Goal: Information Seeking & Learning: Check status

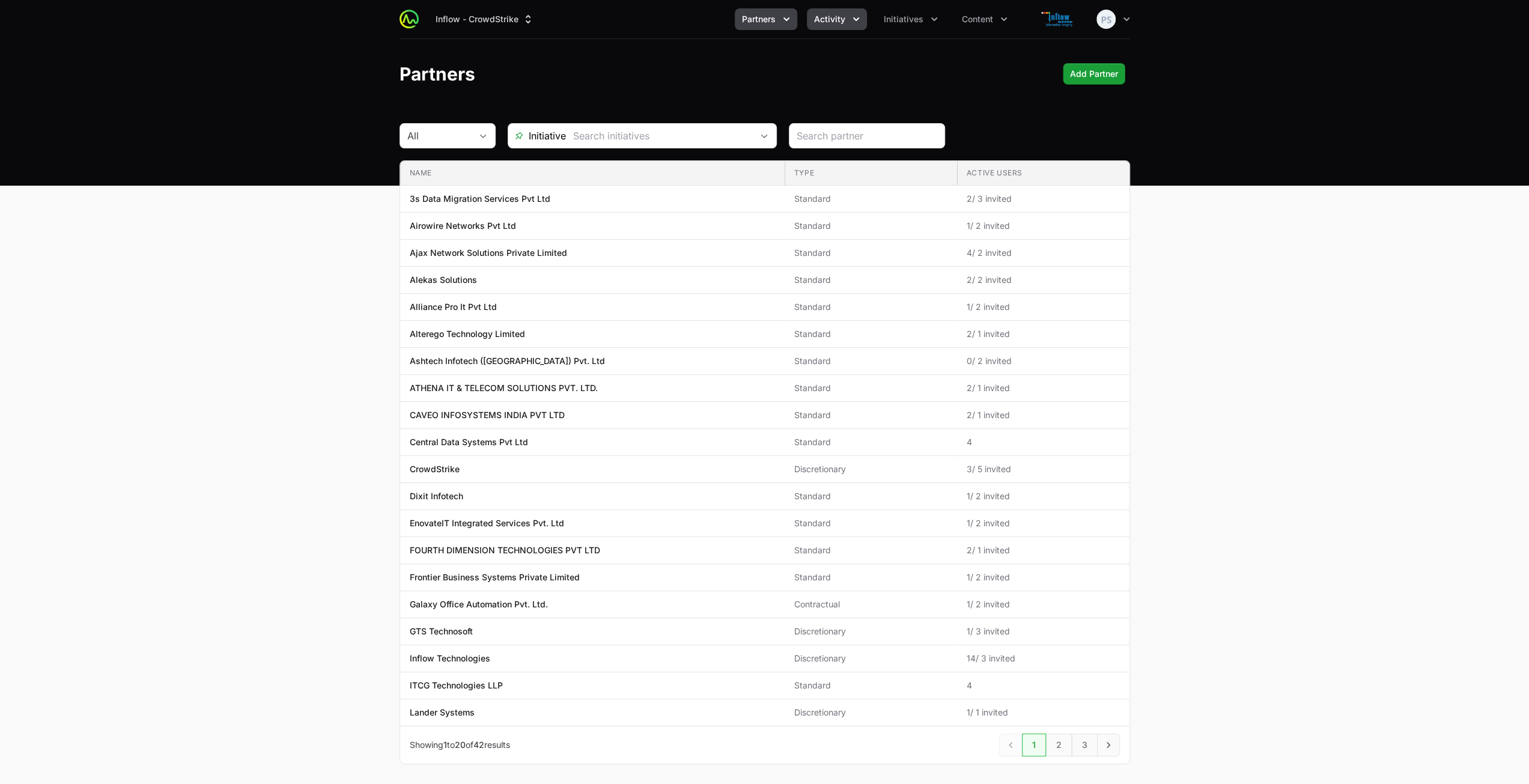
click at [809, 21] on button "Activity" at bounding box center [837, 19] width 60 height 22
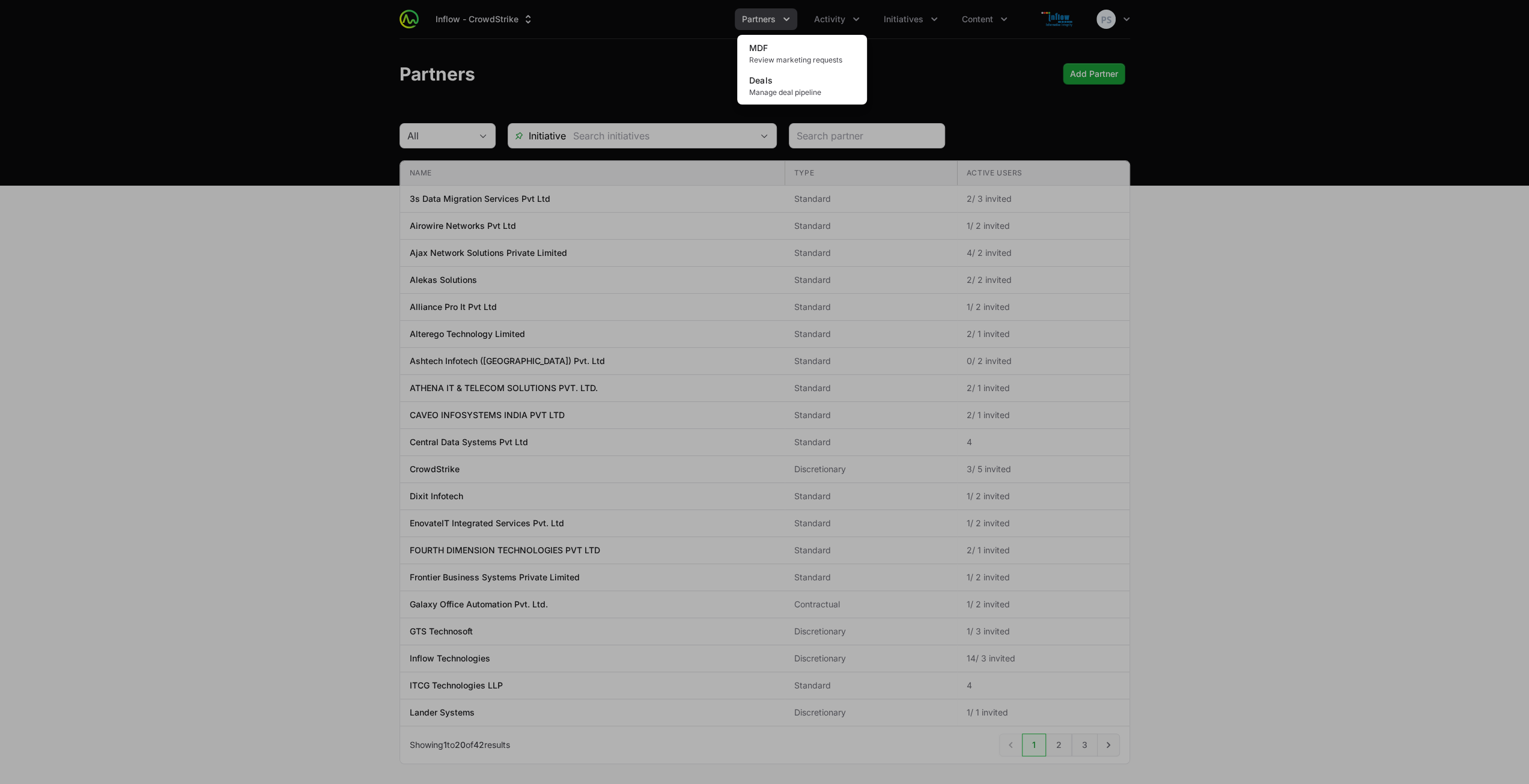
click at [615, 43] on div "Activity menu" at bounding box center [764, 392] width 1529 height 784
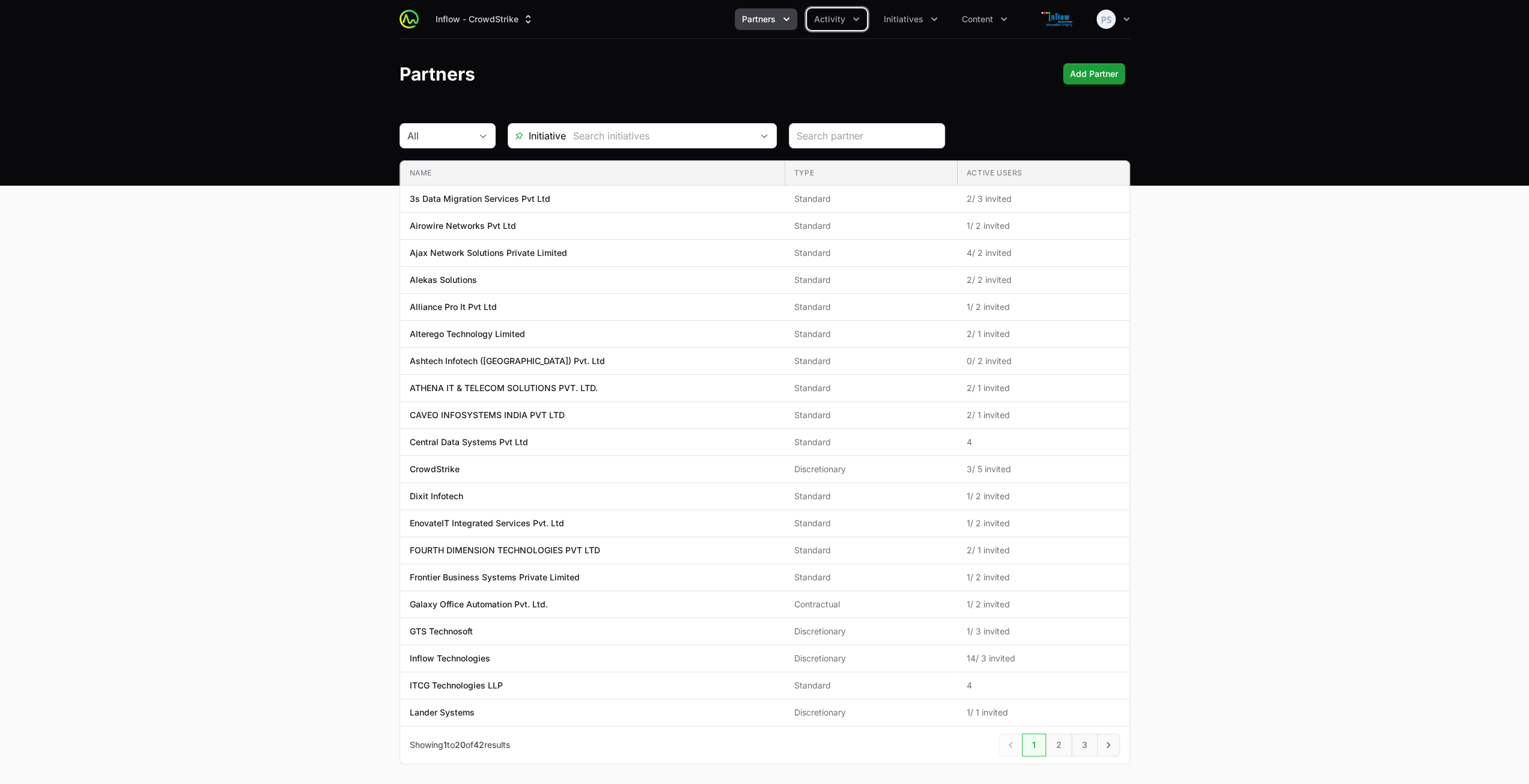
click at [753, 19] on span "Partners" at bounding box center [758, 19] width 34 height 12
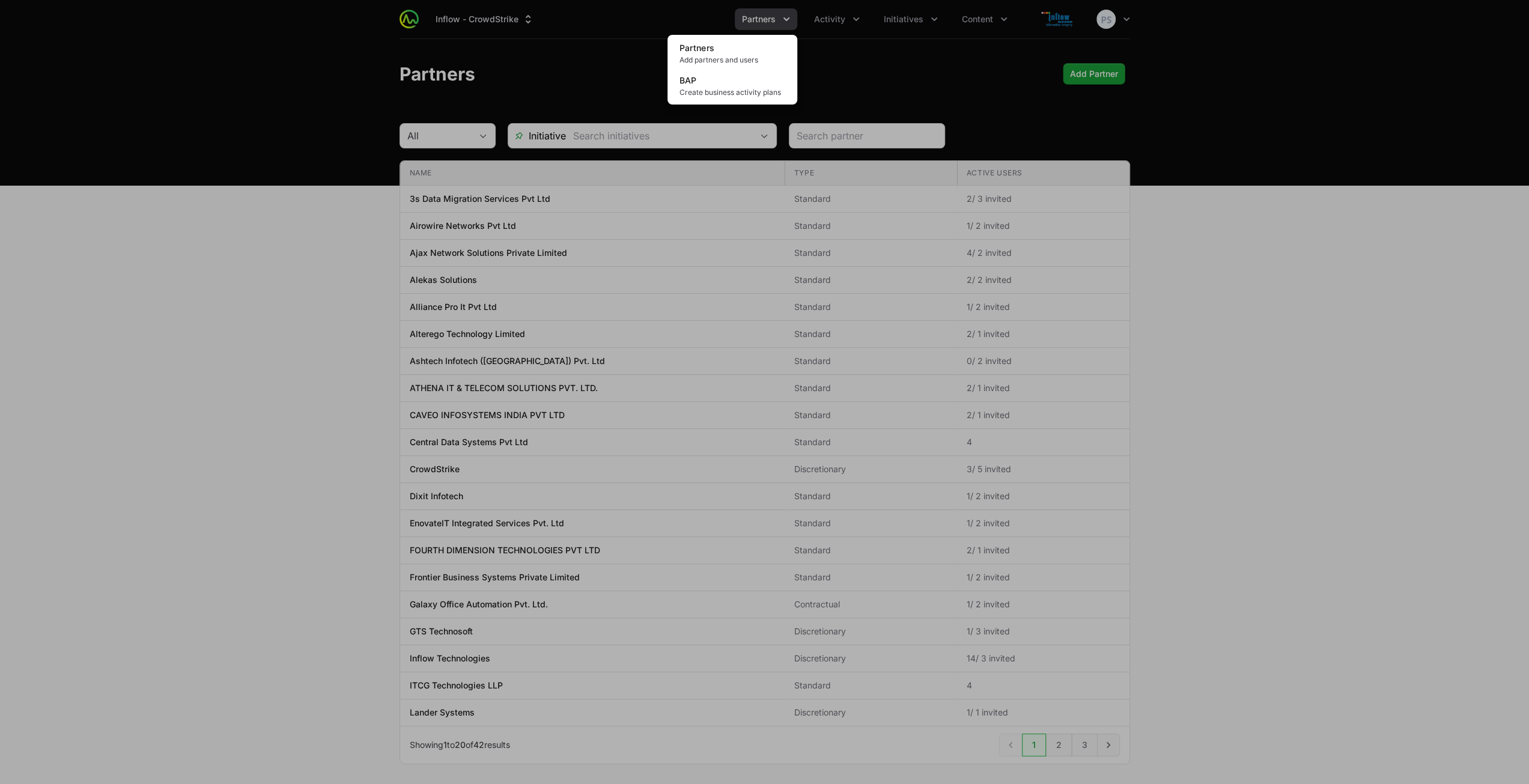
click at [611, 46] on div "Partners menu" at bounding box center [764, 392] width 1529 height 784
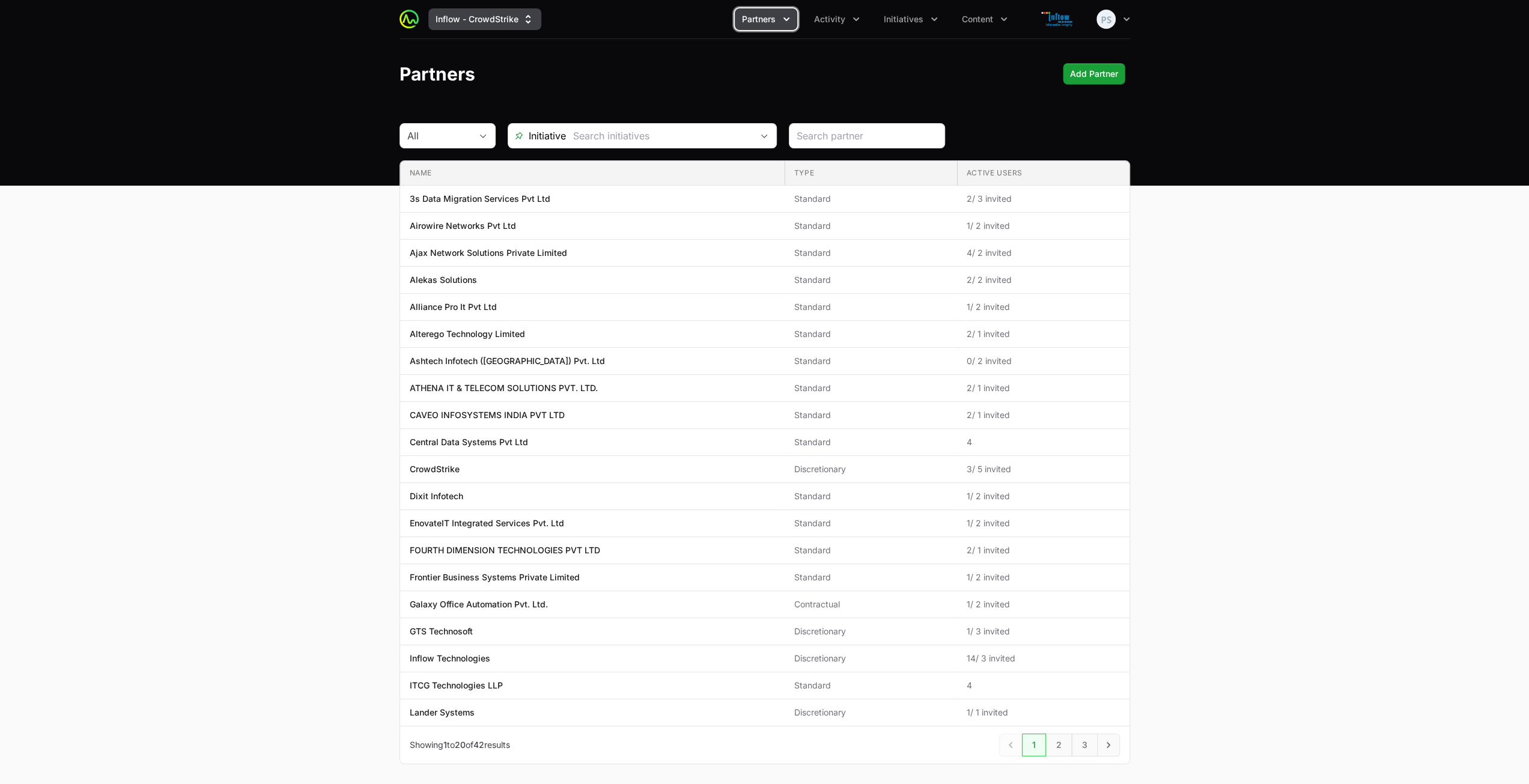
click at [527, 23] on icon "Supplier switch menu" at bounding box center [527, 19] width 5 height 8
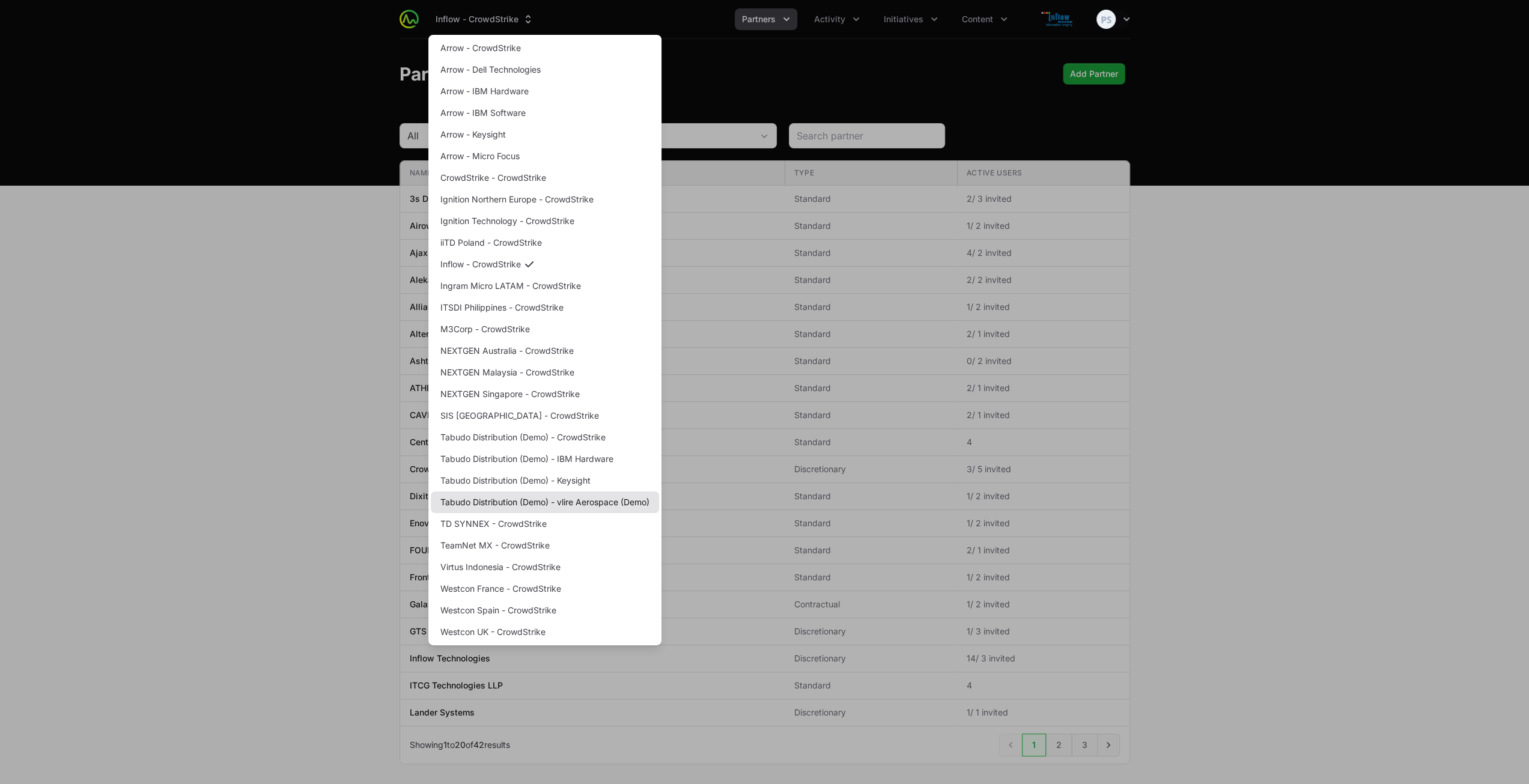
click at [579, 504] on link "Tabudo Distribution (Demo) - vlire Aerospace (Demo)" at bounding box center [545, 502] width 228 height 22
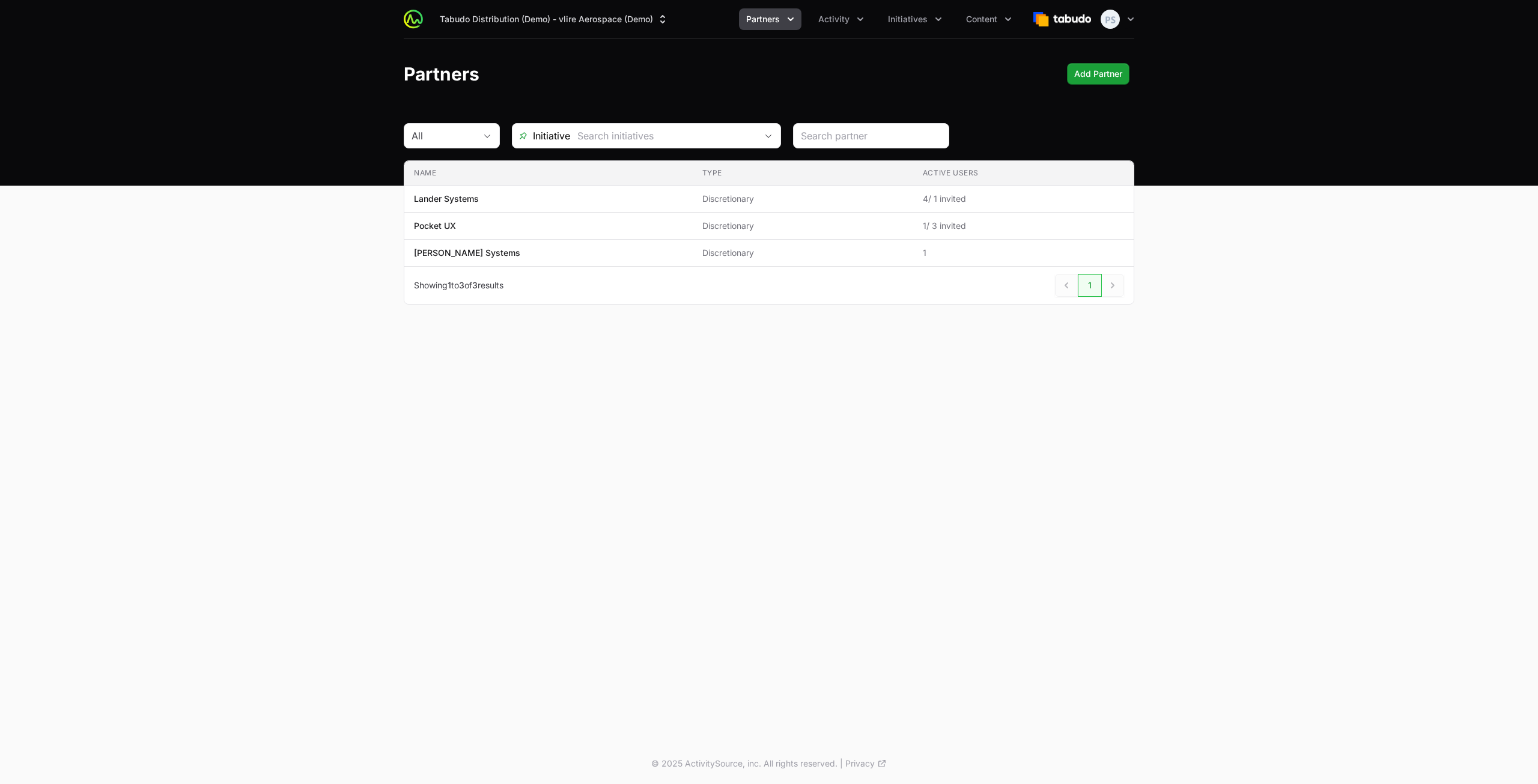
click at [602, 97] on header "Partners Add Partner Add Partner" at bounding box center [769, 73] width 1538 height 70
click at [804, 25] on ul "Partners Activity Initiatives Content" at bounding box center [879, 19] width 280 height 22
click at [817, 22] on button "Activity" at bounding box center [841, 19] width 60 height 22
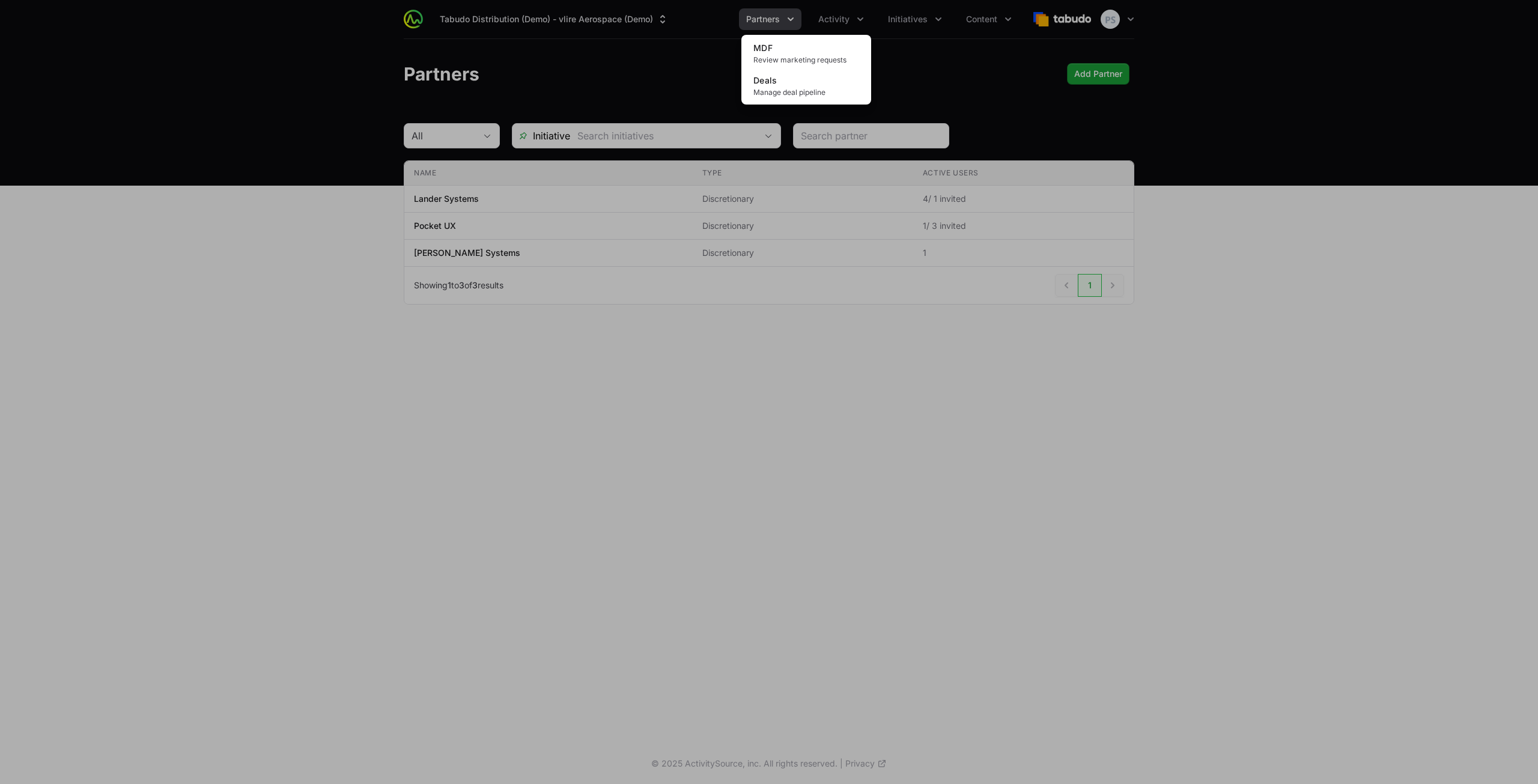
click at [772, 21] on div "Activity menu" at bounding box center [769, 392] width 1538 height 784
click at [772, 21] on span "Partners" at bounding box center [763, 19] width 34 height 12
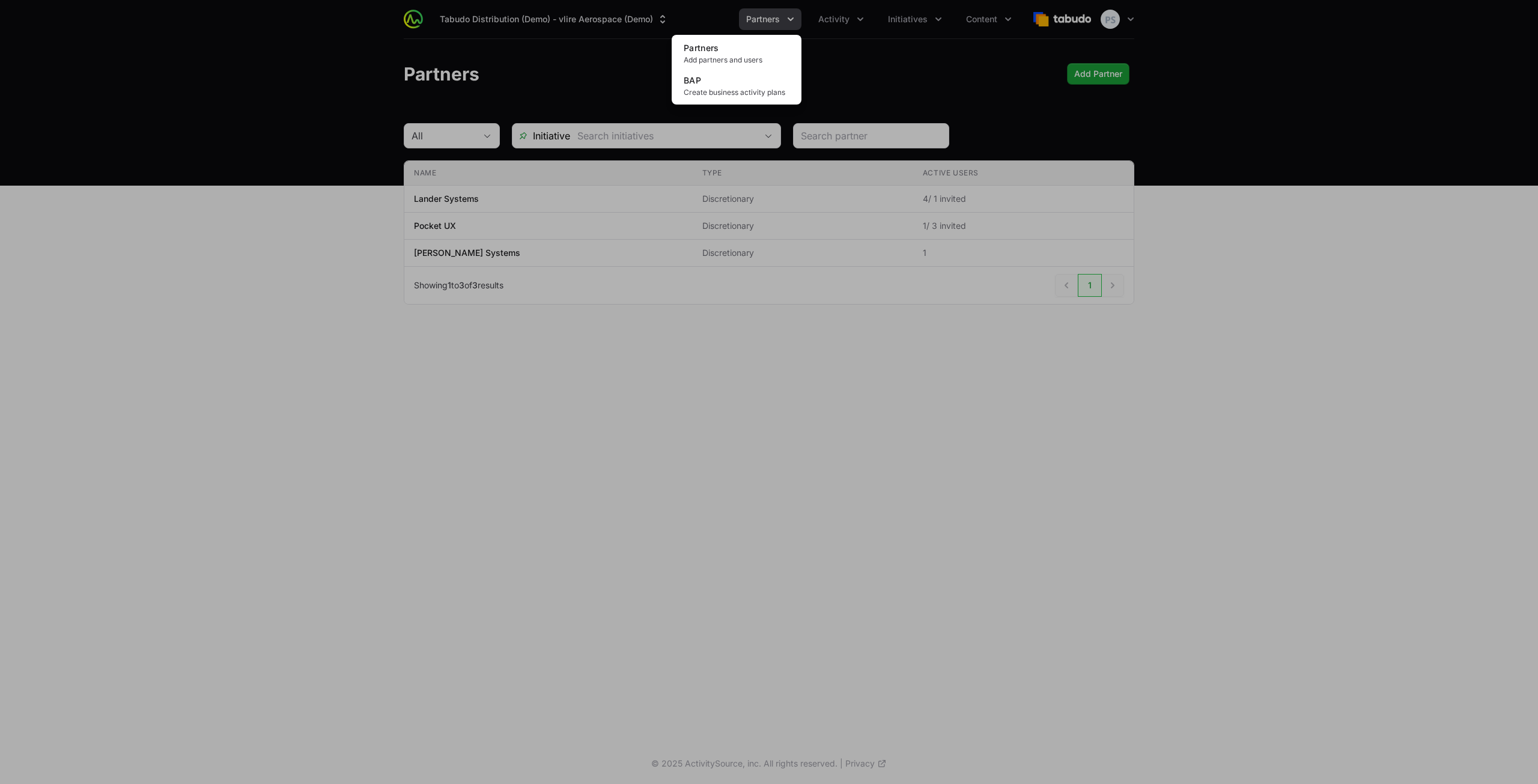
click at [821, 16] on div "Partners menu" at bounding box center [769, 392] width 1538 height 784
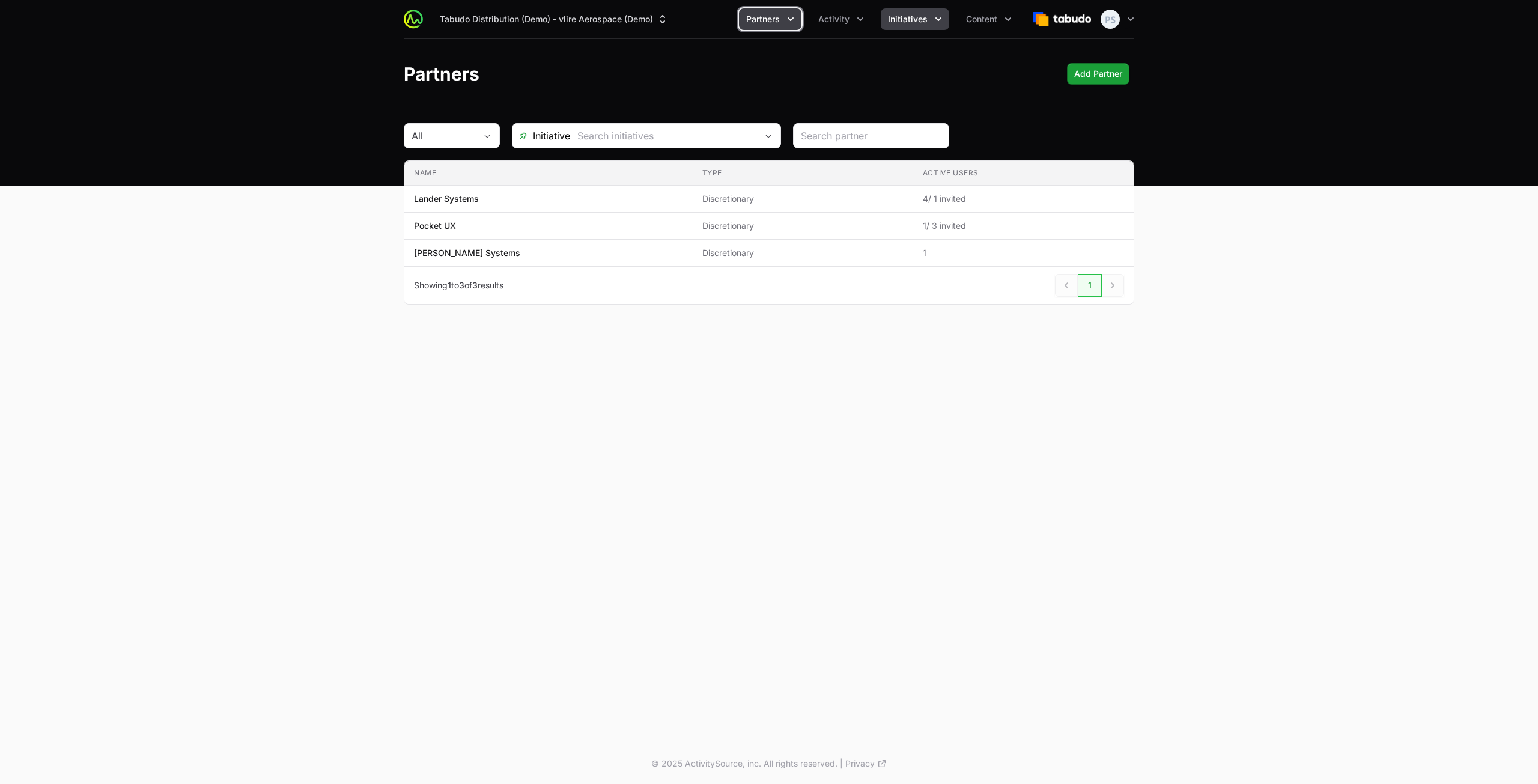
click at [918, 10] on button "Initiatives" at bounding box center [916, 19] width 69 height 22
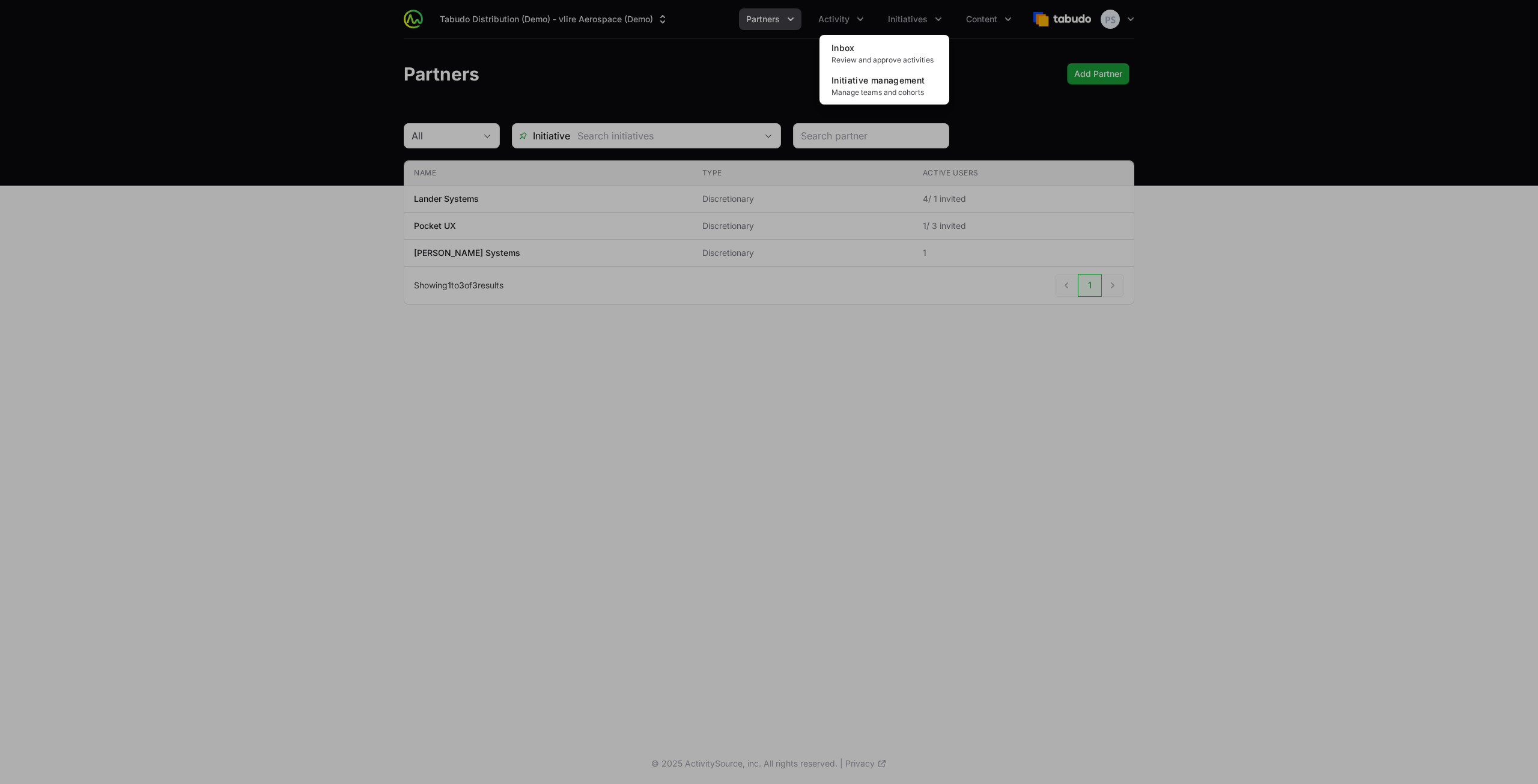
click at [562, 203] on div "Initiatives menu" at bounding box center [769, 392] width 1538 height 784
click at [562, 203] on span "Lander Systems" at bounding box center [548, 198] width 269 height 12
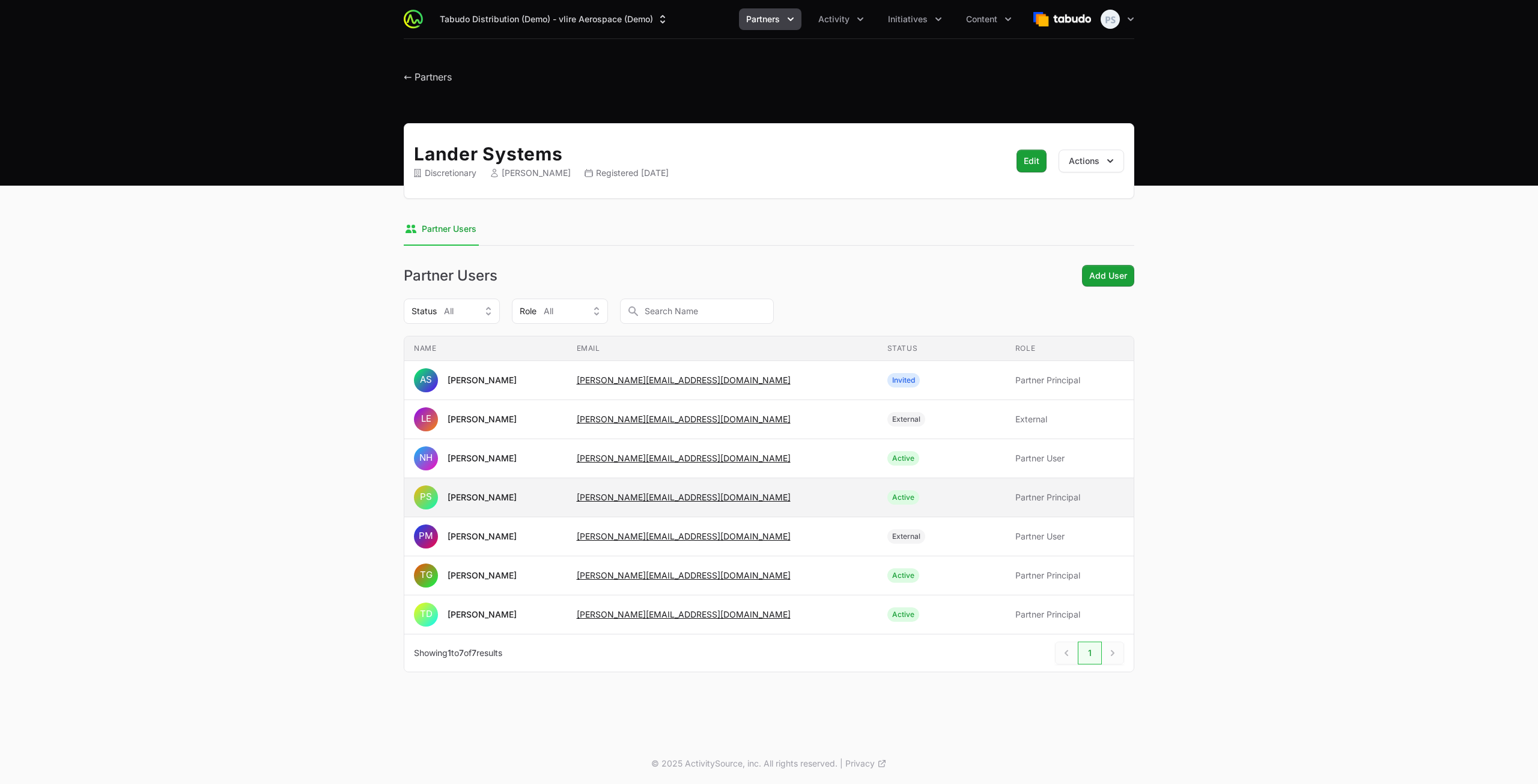
drag, startPoint x: 737, startPoint y: 496, endPoint x: 592, endPoint y: 502, distance: 145.1
click at [595, 501] on tr "Name PS [PERSON_NAME] Email [PERSON_NAME][EMAIL_ADDRESS][DOMAIN_NAME] Status Ac…" at bounding box center [768, 497] width 729 height 39
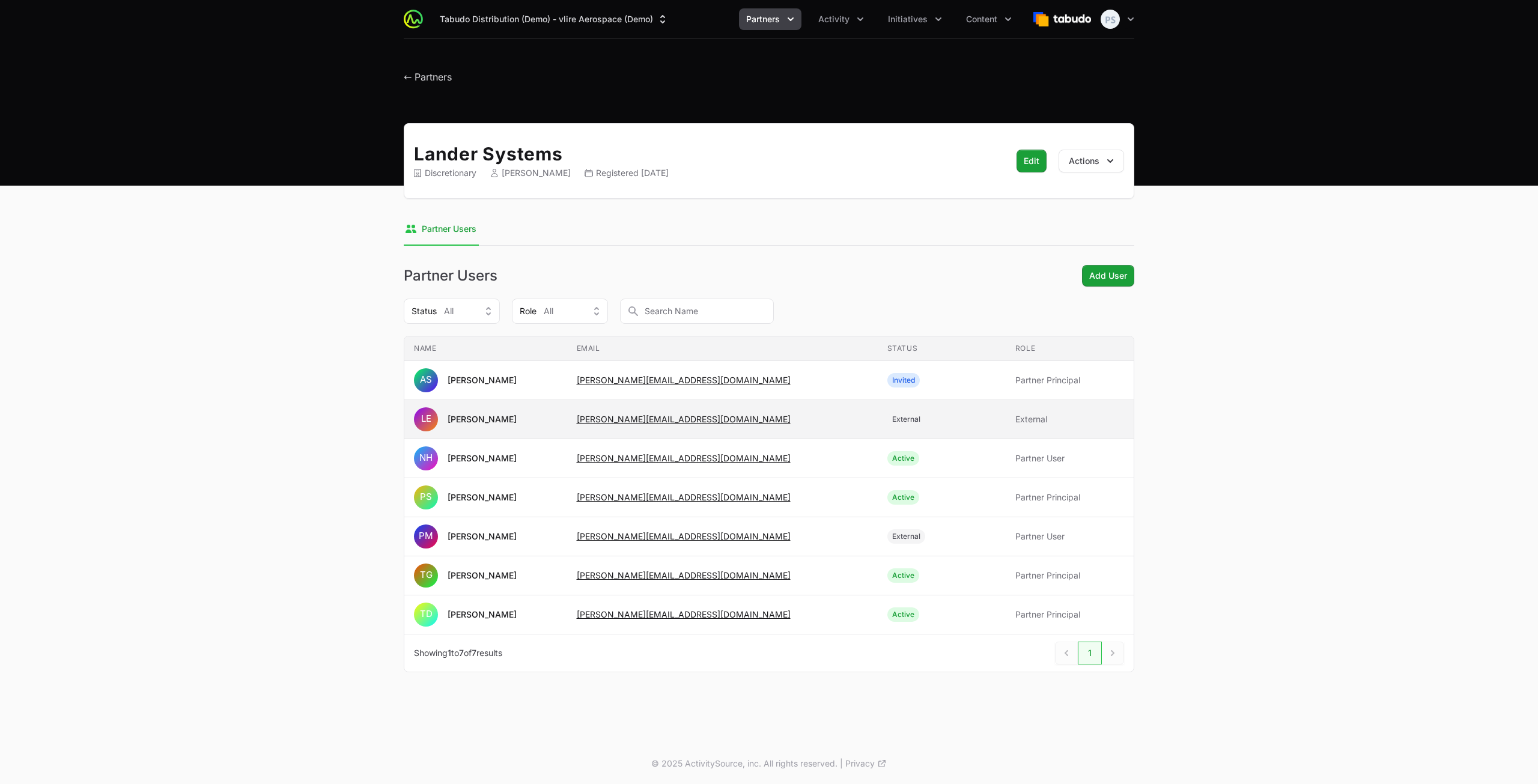
copy tr "Email [PERSON_NAME][EMAIL_ADDRESS][DOMAIN_NAME]"
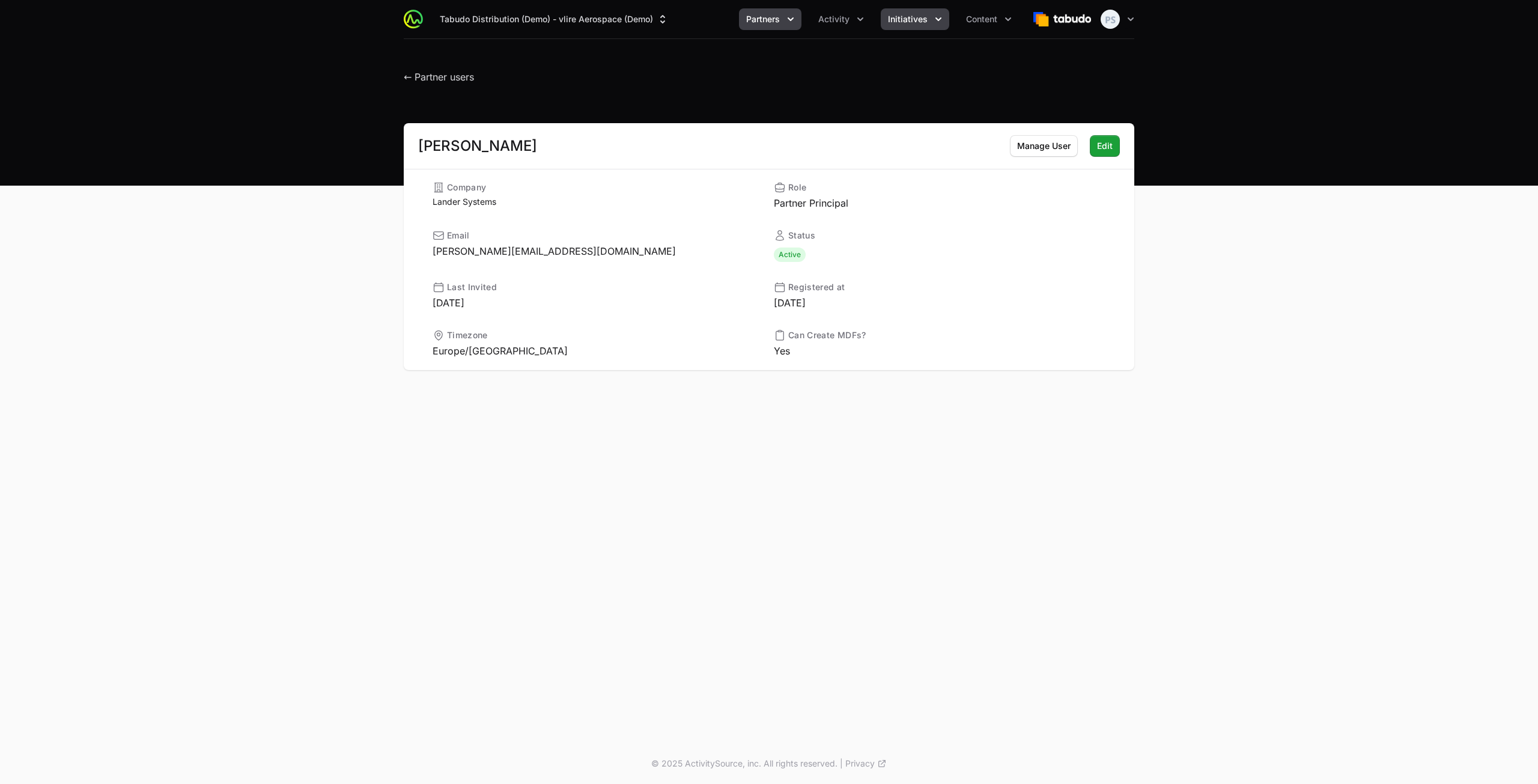
click at [904, 24] on span "Initiatives" at bounding box center [908, 19] width 40 height 12
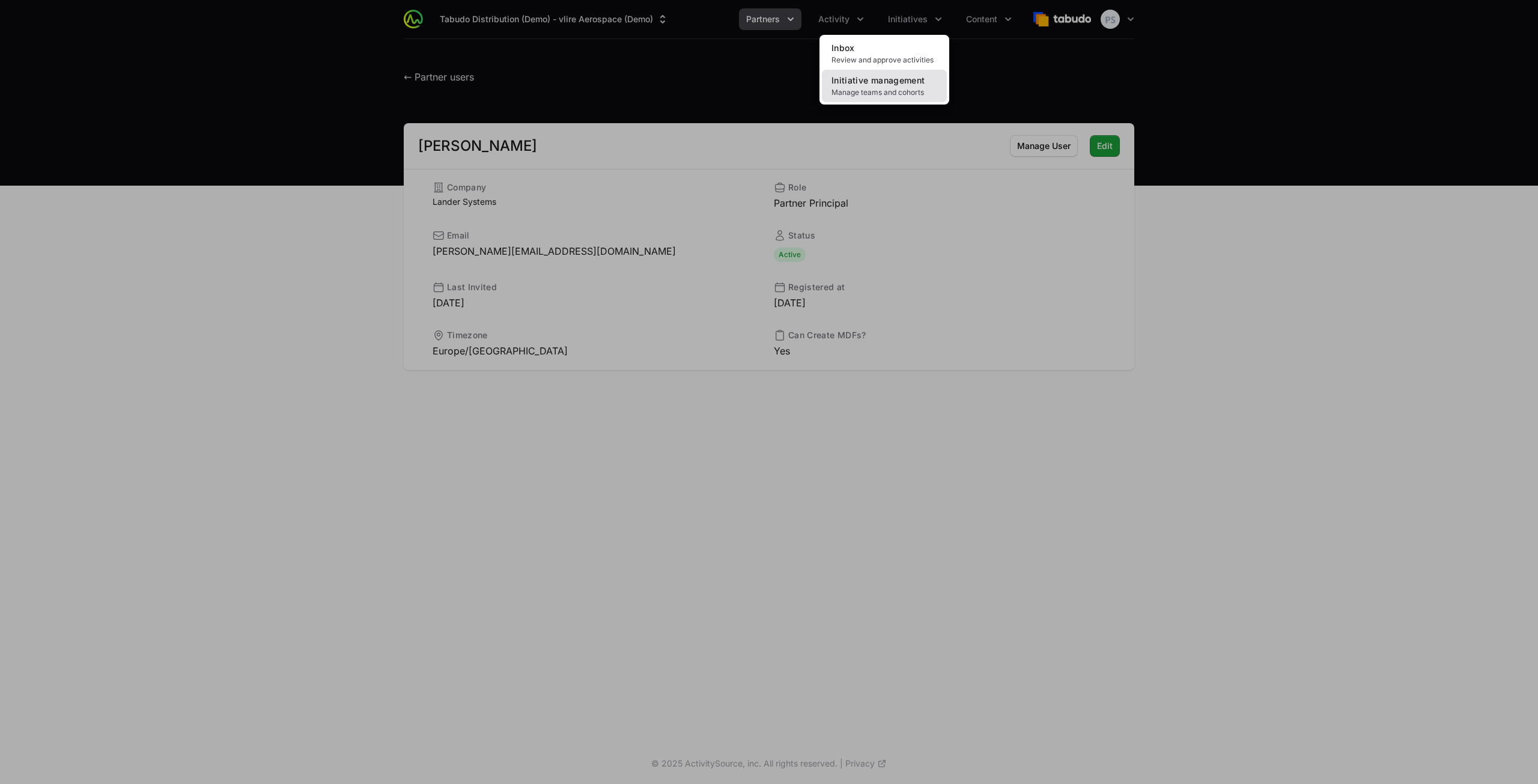
click at [889, 81] on span "Initiative management" at bounding box center [878, 80] width 93 height 10
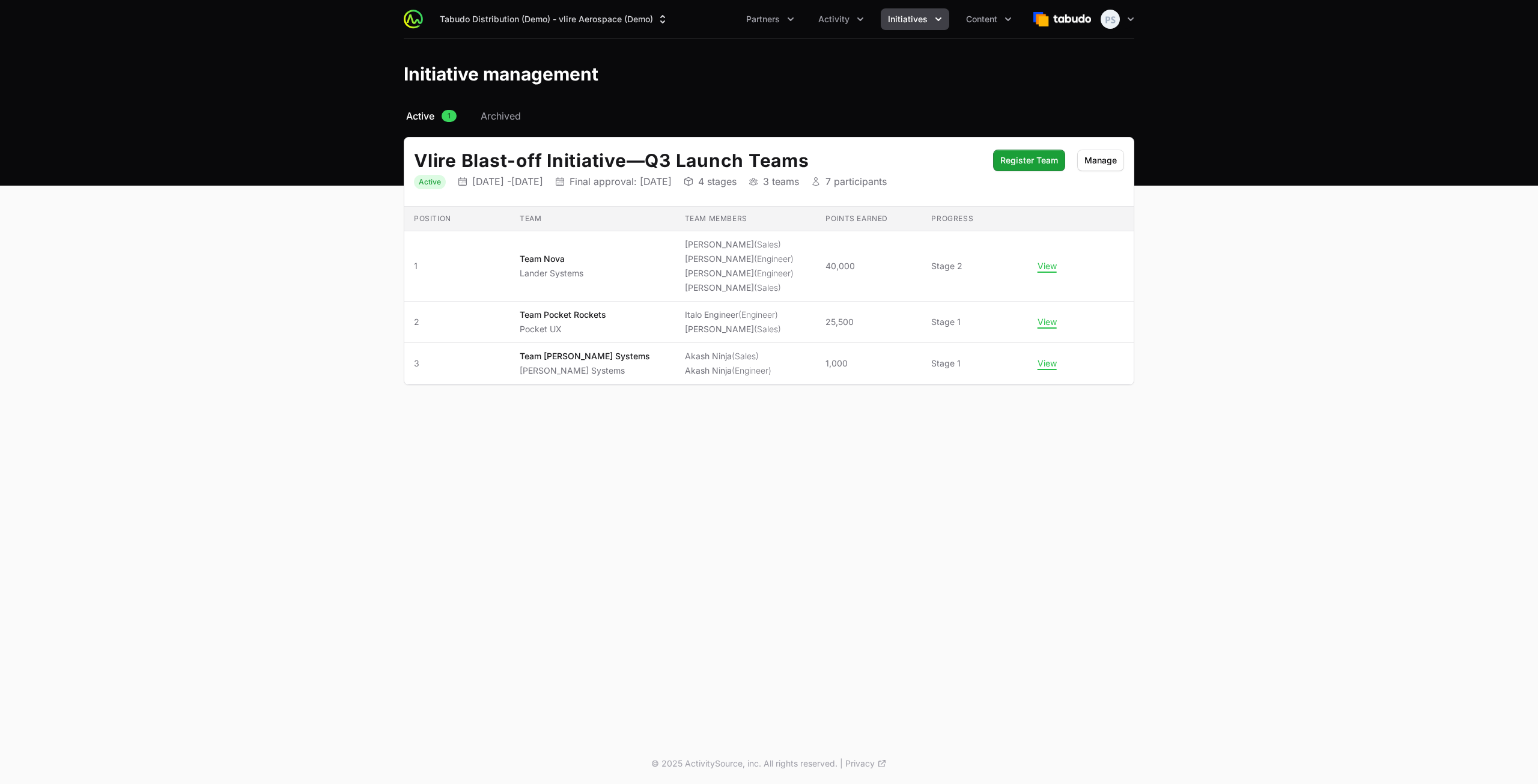
click at [909, 19] on span "Initiatives" at bounding box center [908, 19] width 40 height 12
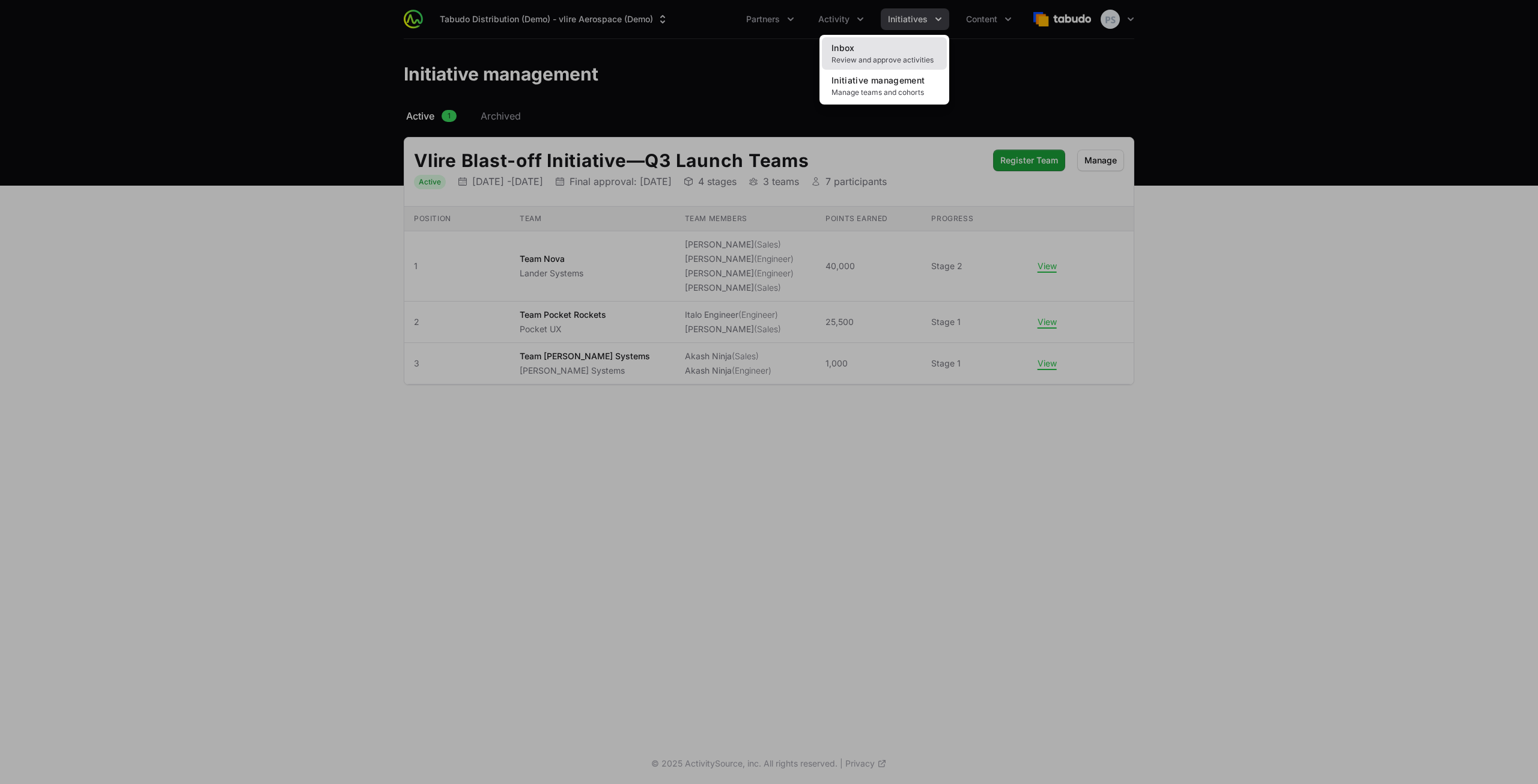
click at [915, 45] on link "Inbox Review and approve activities" at bounding box center [885, 53] width 125 height 33
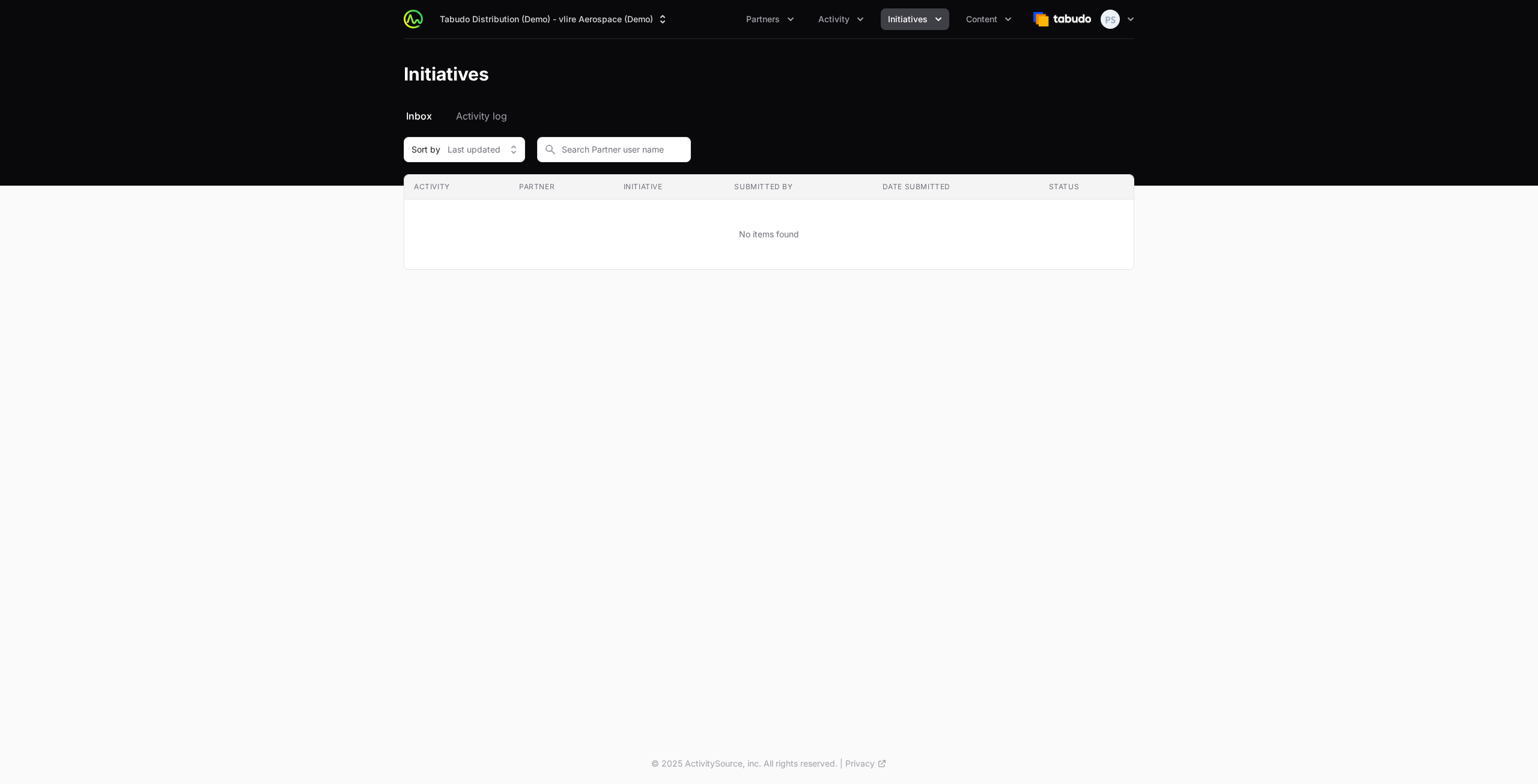
drag, startPoint x: 510, startPoint y: 119, endPoint x: 494, endPoint y: 120, distance: 16.0
click at [510, 119] on nav "Inbox Activity log" at bounding box center [769, 116] width 731 height 14
click at [493, 120] on span "Activity log" at bounding box center [482, 116] width 51 height 14
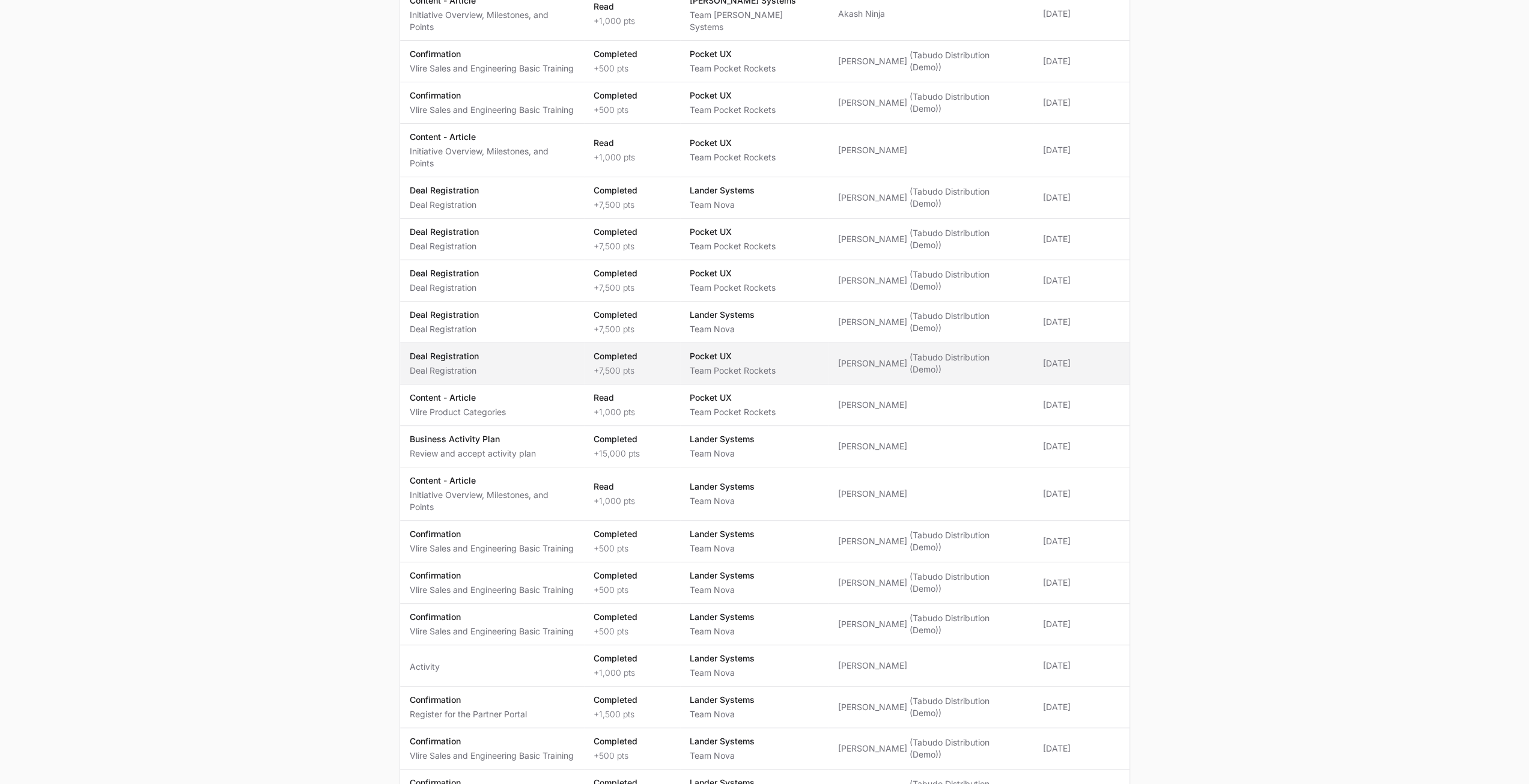
scroll to position [360, 0]
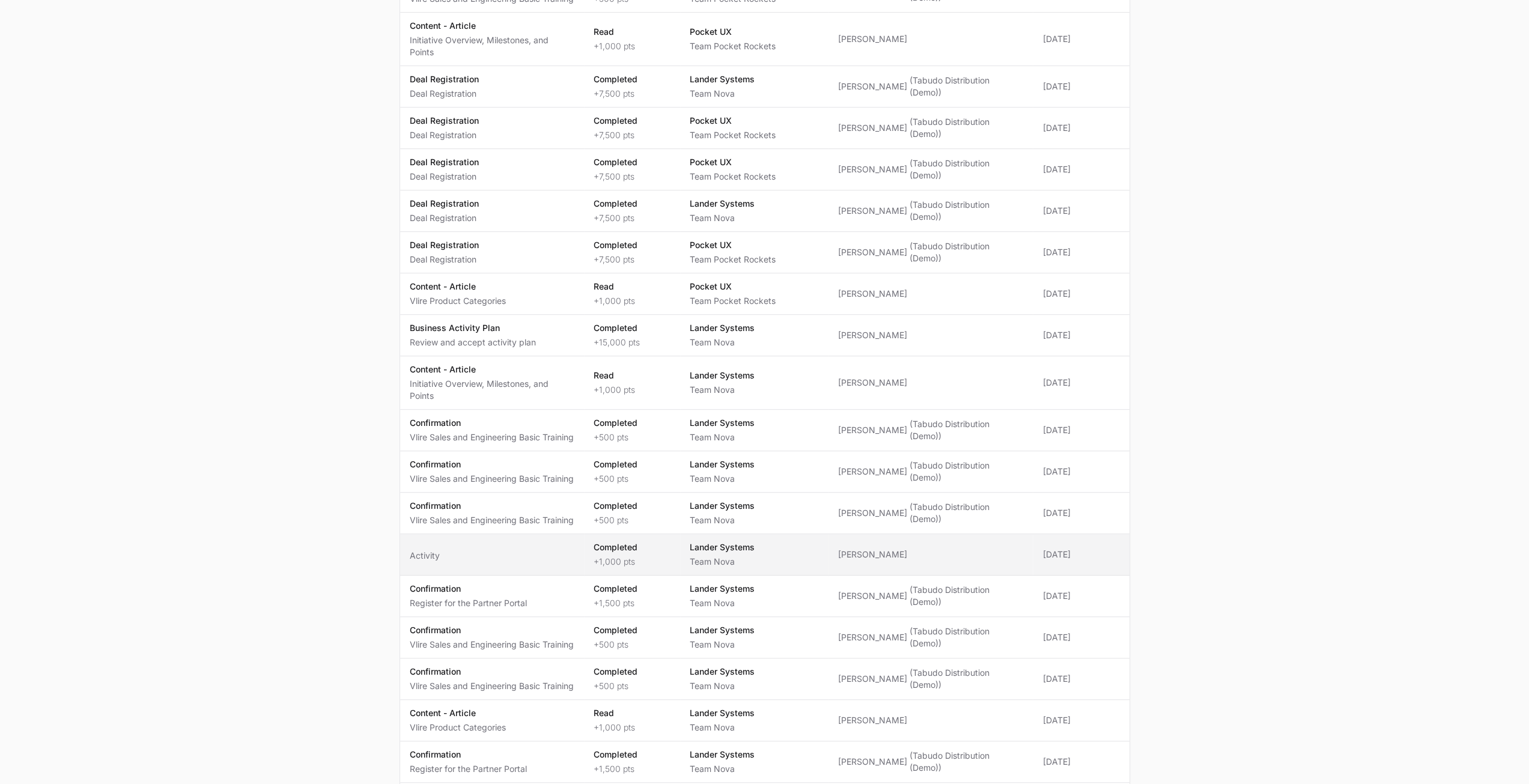
click at [495, 547] on span "Activity" at bounding box center [492, 554] width 165 height 14
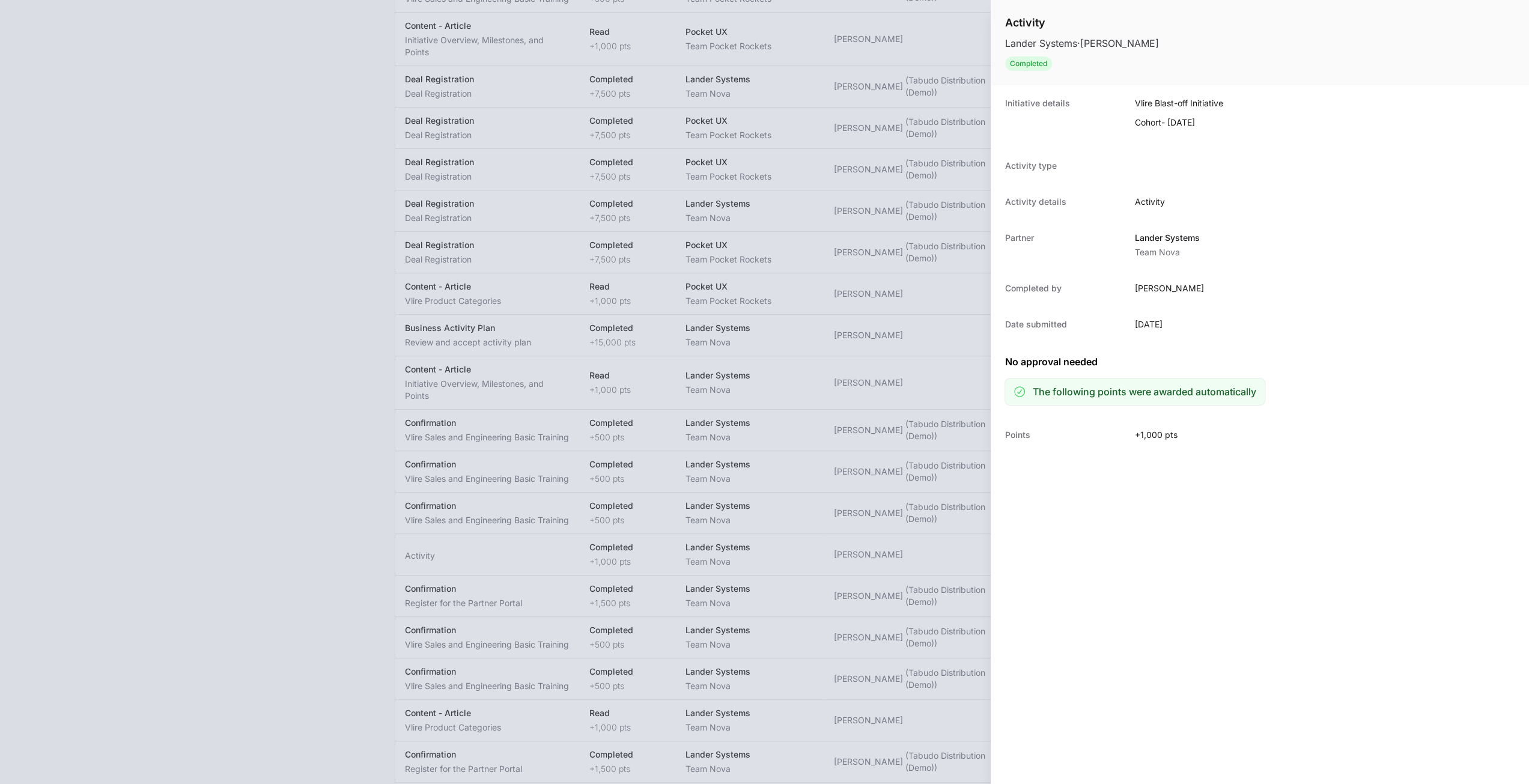
click at [355, 424] on div at bounding box center [764, 392] width 1529 height 784
